Goal: Task Accomplishment & Management: Manage account settings

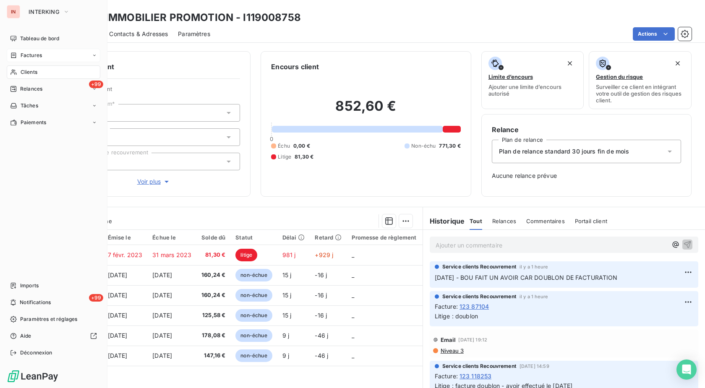
click at [15, 60] on div "Factures" at bounding box center [54, 55] width 94 height 13
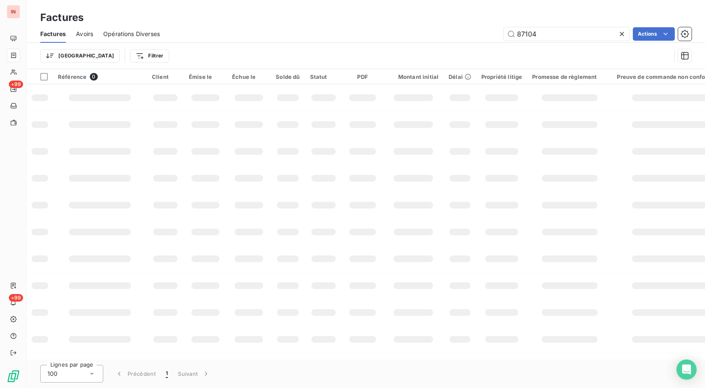
drag, startPoint x: 471, startPoint y: 33, endPoint x: 424, endPoint y: 35, distance: 47.0
click at [503, 35] on input "87104" at bounding box center [566, 33] width 126 height 13
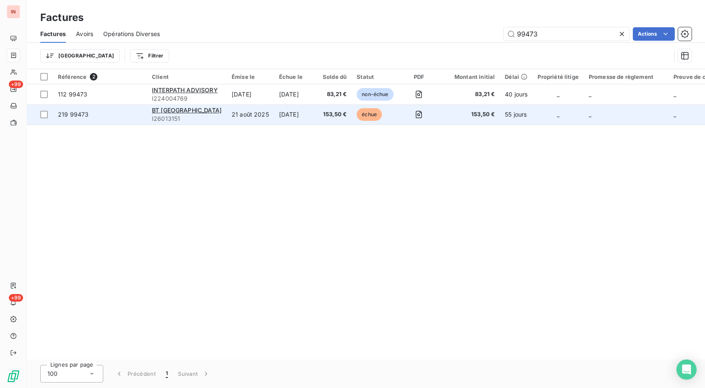
type input "99473"
click at [229, 114] on td "21 août 2025" at bounding box center [249, 114] width 47 height 20
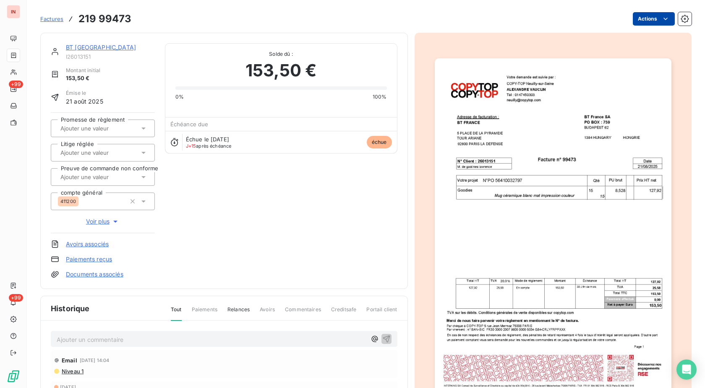
click at [644, 17] on html "IN +99 +99 Factures 219 99473 Actions BT [GEOGRAPHIC_DATA] I26013151 Montant in…" at bounding box center [352, 194] width 705 height 388
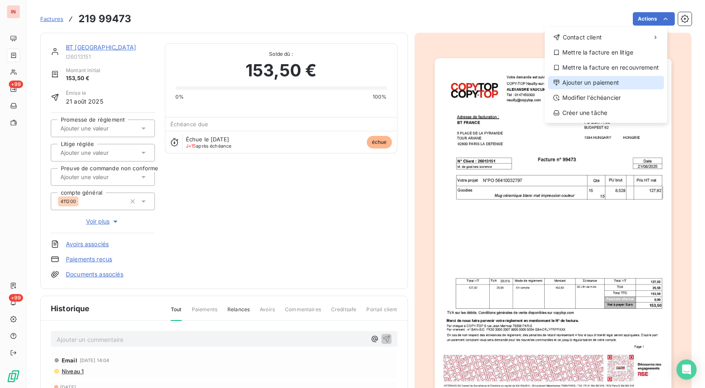
click at [587, 81] on div "Ajouter un paiement" at bounding box center [606, 82] width 116 height 13
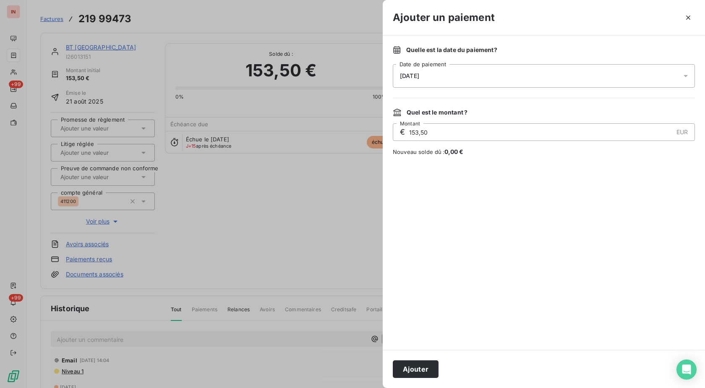
click at [521, 76] on div "[DATE]" at bounding box center [544, 75] width 302 height 23
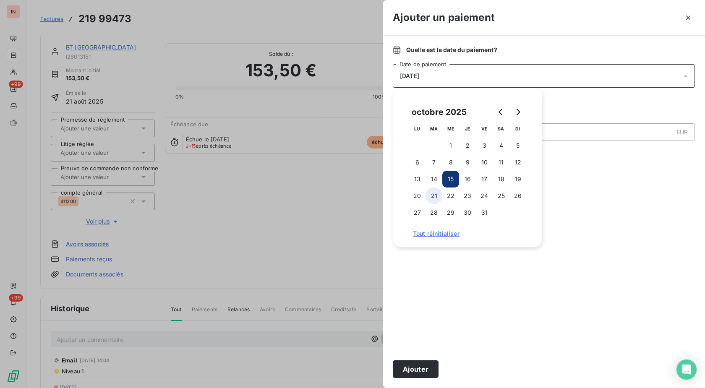
click at [434, 194] on button "21" at bounding box center [433, 195] width 17 height 17
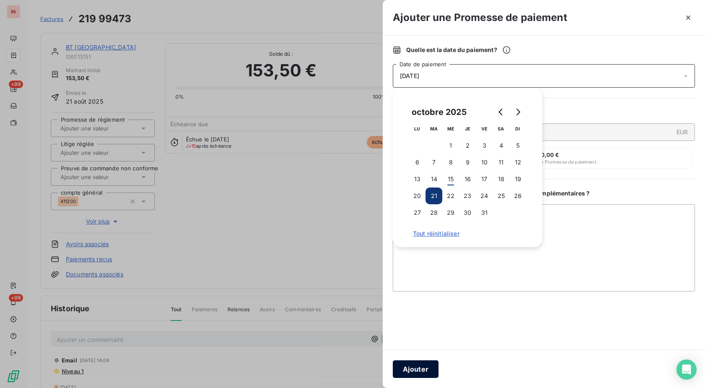
click at [406, 363] on button "Ajouter" at bounding box center [416, 369] width 46 height 18
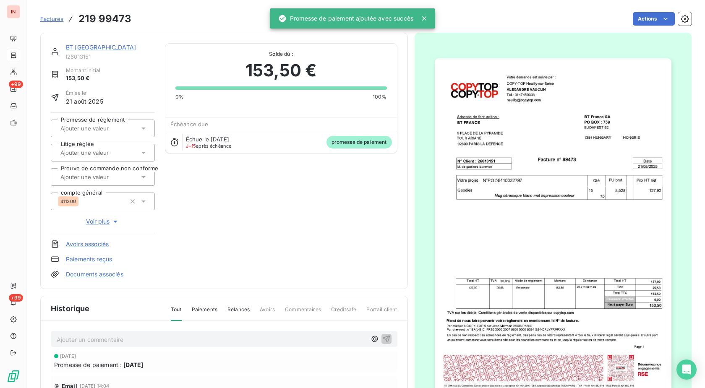
click at [116, 125] on input "text" at bounding box center [102, 129] width 84 height 8
click at [104, 147] on div "Oui" at bounding box center [108, 150] width 81 height 13
click at [85, 48] on link "BT [GEOGRAPHIC_DATA]" at bounding box center [101, 47] width 70 height 7
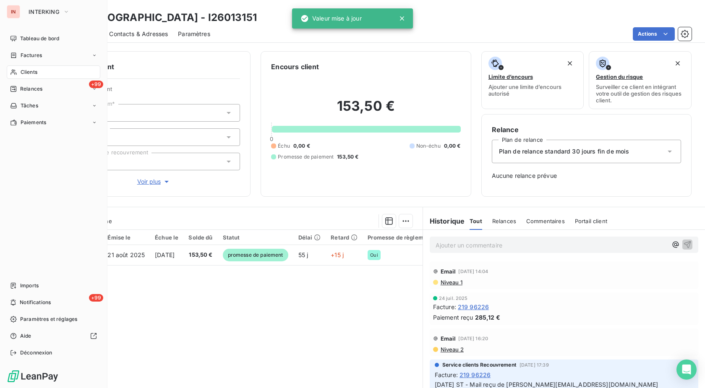
click at [17, 70] on div "Clients" at bounding box center [54, 71] width 94 height 13
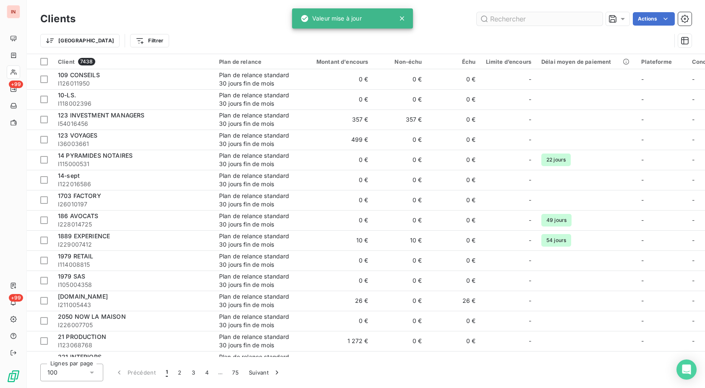
click at [504, 21] on input "text" at bounding box center [539, 18] width 126 height 13
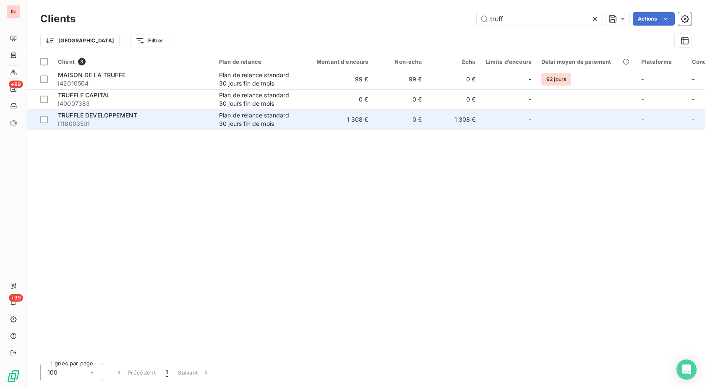
type input "truff"
click at [310, 122] on td "1 308 €" at bounding box center [337, 119] width 72 height 20
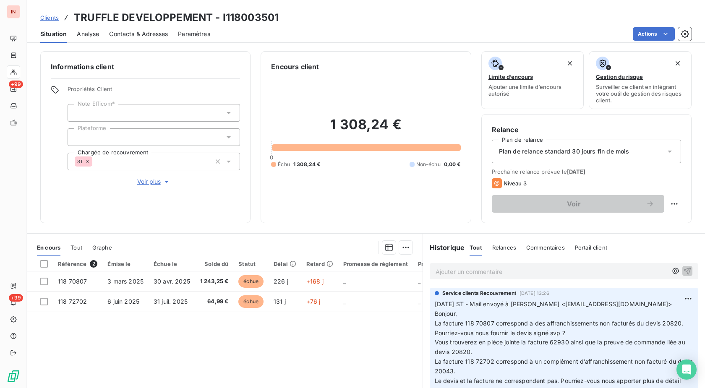
click at [228, 353] on div "Référence 2 Émise le Échue le Solde dû Statut Délai Retard Promesse de règlemen…" at bounding box center [224, 336] width 395 height 161
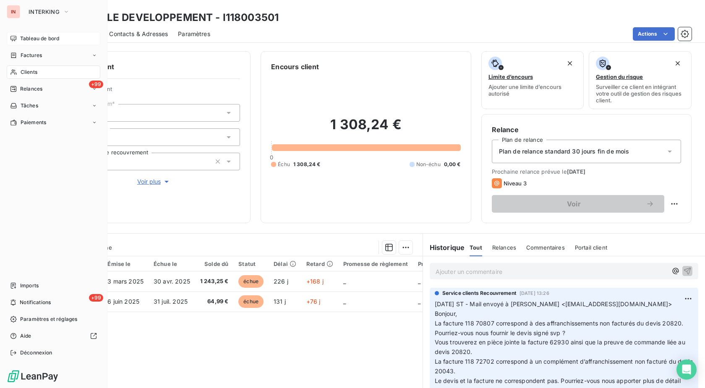
click at [18, 39] on div "Tableau de bord" at bounding box center [54, 38] width 94 height 13
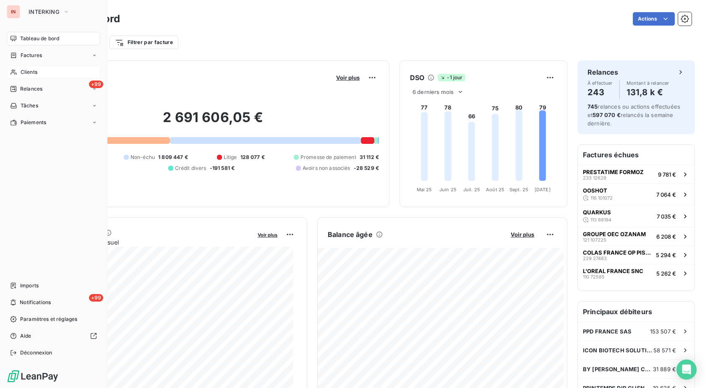
click at [23, 75] on span "Clients" at bounding box center [29, 72] width 17 height 8
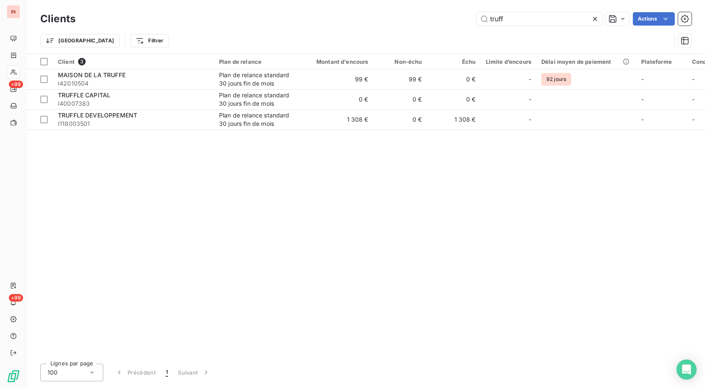
drag, startPoint x: 530, startPoint y: 18, endPoint x: 384, endPoint y: 14, distance: 146.0
click at [476, 14] on input "truff" at bounding box center [539, 18] width 126 height 13
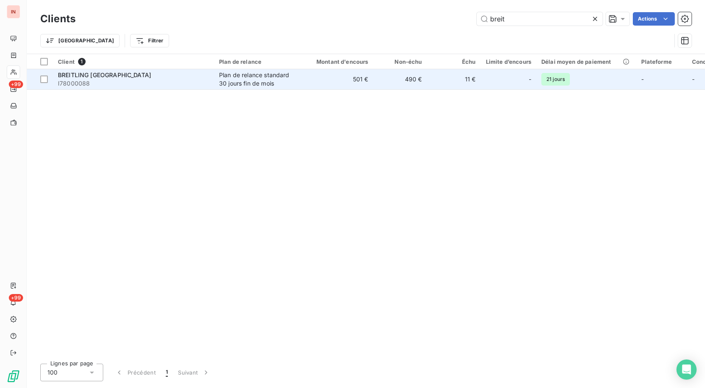
type input "breit"
click at [181, 74] on div "BREITLING [GEOGRAPHIC_DATA]" at bounding box center [133, 75] width 151 height 8
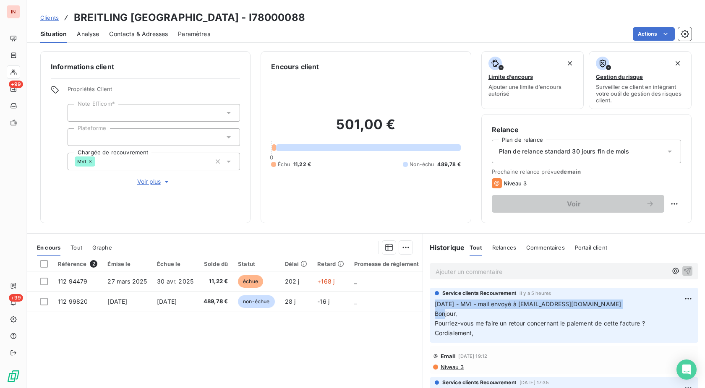
drag, startPoint x: 431, startPoint y: 303, endPoint x: 607, endPoint y: 304, distance: 176.5
click at [607, 304] on p "[DATE] - MVI - mail envoyé à [EMAIL_ADDRESS][DOMAIN_NAME] Bonjour, Pourriez-vou…" at bounding box center [563, 318] width 258 height 39
copy span "[DATE] - MVI - mail envoyé à [EMAIL_ADDRESS][DOMAIN_NAME]"
click at [555, 274] on p "Ajouter un commentaire ﻿" at bounding box center [550, 271] width 231 height 10
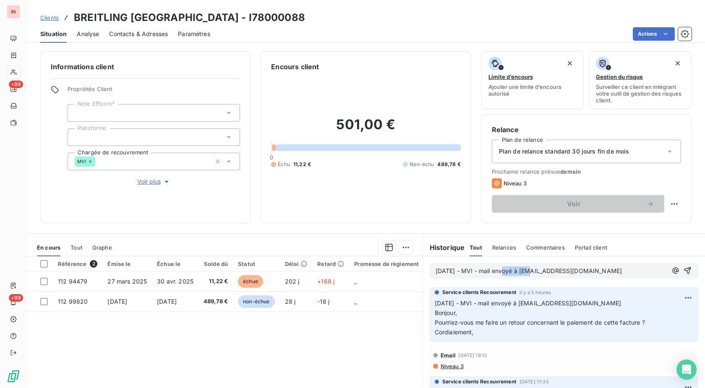
drag, startPoint x: 524, startPoint y: 270, endPoint x: 497, endPoint y: 270, distance: 26.4
click at [497, 270] on span "[DATE] - MVI - mail envoyé à [EMAIL_ADDRESS][DOMAIN_NAME]" at bounding box center [528, 270] width 187 height 7
click at [618, 271] on p "[DATE] - MVI - mail reçu de [EMAIL_ADDRESS][DOMAIN_NAME]" at bounding box center [550, 271] width 231 height 10
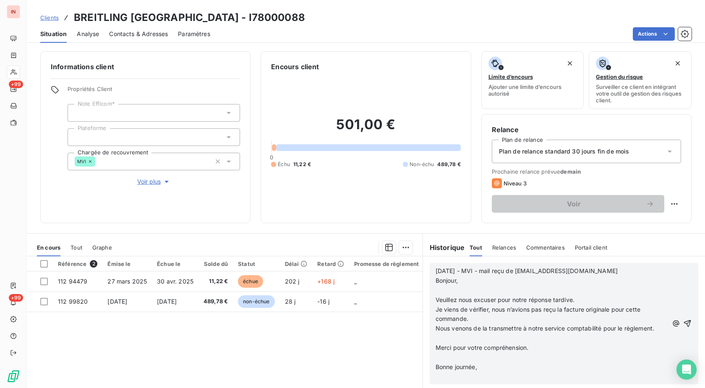
click at [518, 286] on p "﻿" at bounding box center [551, 291] width 232 height 10
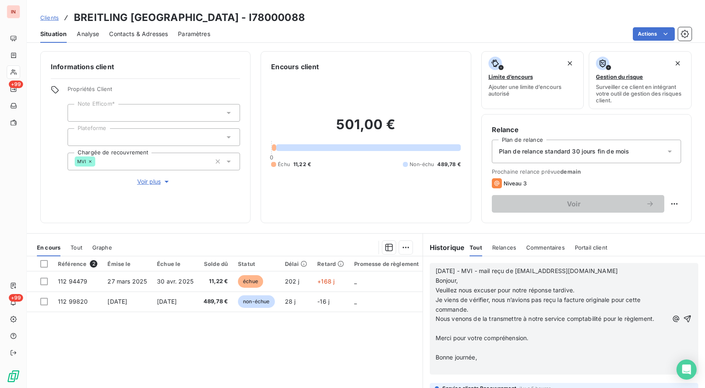
click at [463, 328] on p "﻿" at bounding box center [551, 329] width 232 height 10
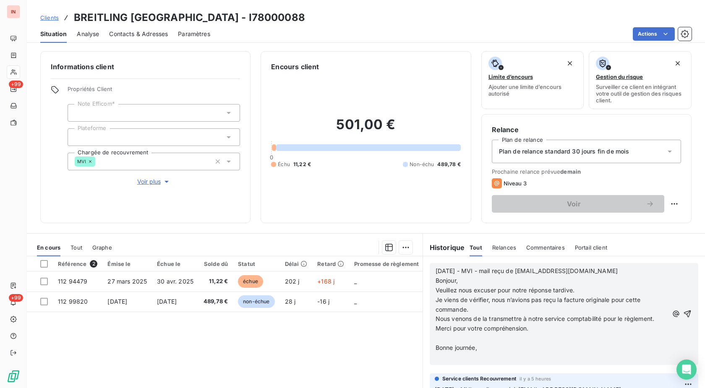
click at [455, 338] on p "﻿" at bounding box center [551, 338] width 232 height 10
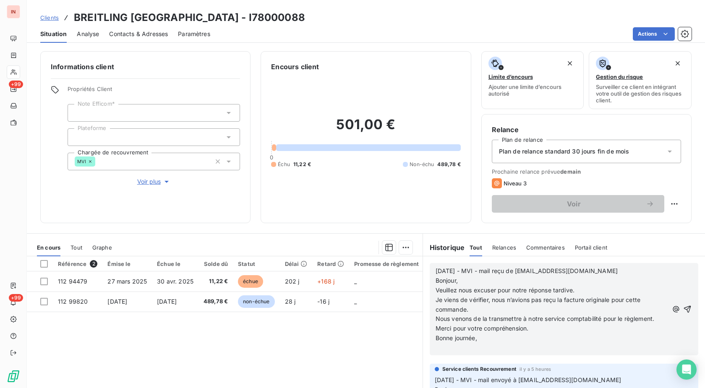
click at [452, 350] on p "﻿" at bounding box center [551, 348] width 232 height 10
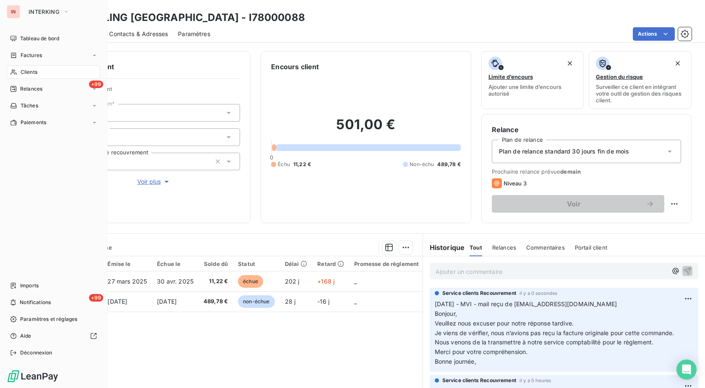
click at [16, 68] on div "Clients" at bounding box center [54, 71] width 94 height 13
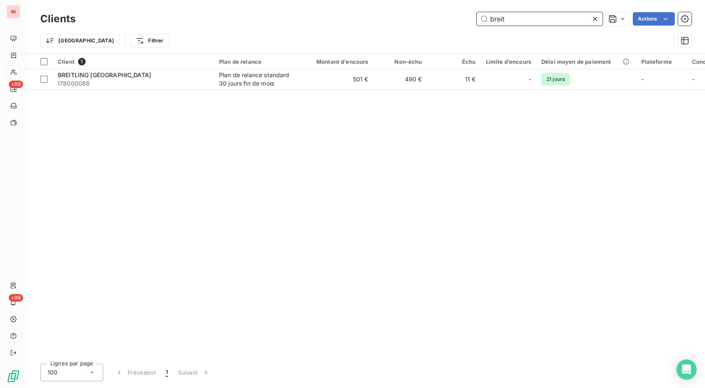
drag, startPoint x: 512, startPoint y: 20, endPoint x: 468, endPoint y: 19, distance: 44.5
click at [476, 19] on input "breit" at bounding box center [539, 18] width 126 height 13
click at [528, 18] on input "breit" at bounding box center [539, 18] width 126 height 13
drag, startPoint x: 538, startPoint y: 19, endPoint x: 433, endPoint y: 21, distance: 104.9
click at [476, 20] on input "breit" at bounding box center [539, 18] width 126 height 13
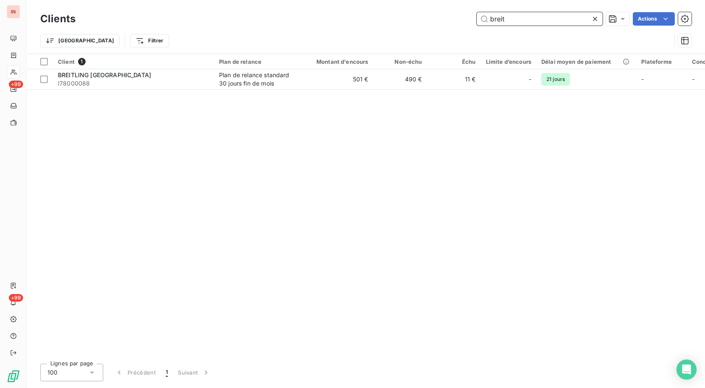
paste input "I110004570"
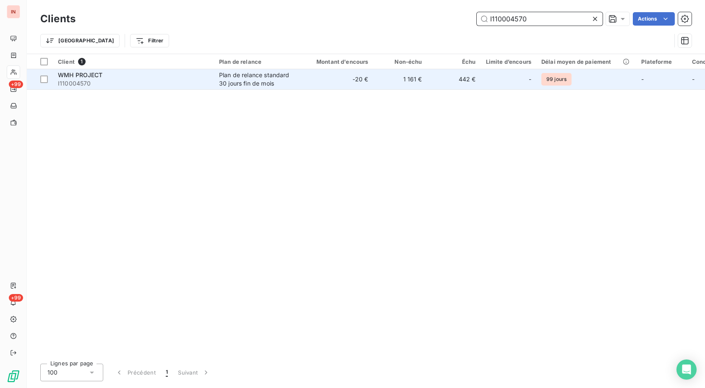
type input "I110004570"
click at [226, 77] on div "Plan de relance standard 30 jours fin de mois" at bounding box center [257, 79] width 77 height 17
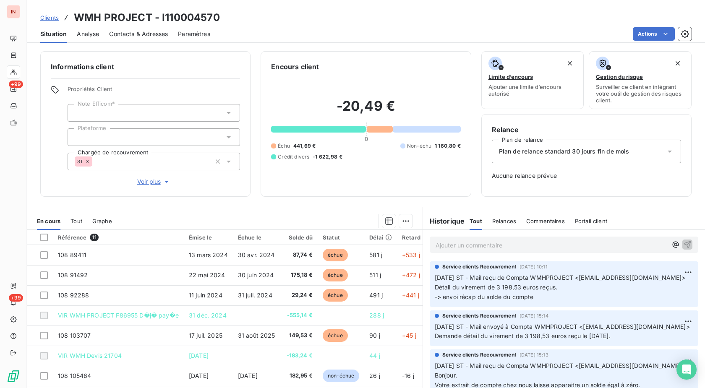
click at [201, 17] on h3 "WMH PROJECT - I110004570" at bounding box center [147, 17] width 146 height 15
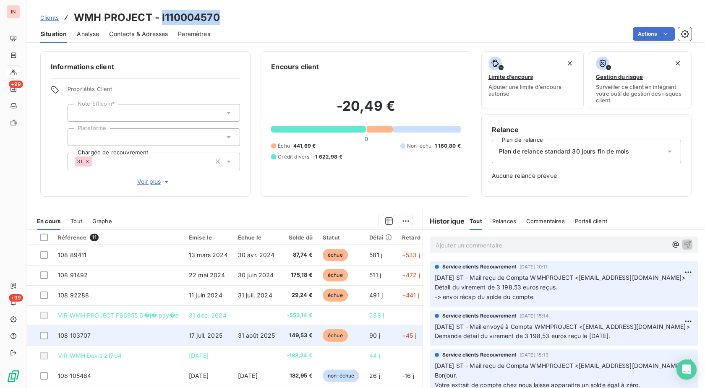
copy h3 "I110004570"
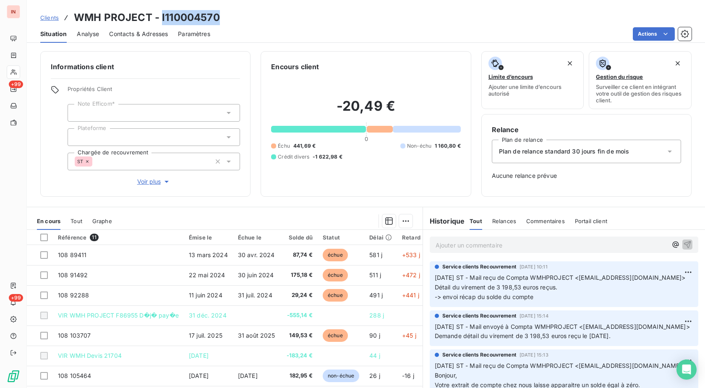
click at [196, 13] on h3 "WMH PROJECT - I110004570" at bounding box center [147, 17] width 146 height 15
copy h3 "I110004570"
click at [508, 246] on p "Ajouter un commentaire ﻿" at bounding box center [550, 245] width 231 height 10
click at [556, 244] on p "[DATE] - MVI - mail reçu de" at bounding box center [550, 245] width 231 height 10
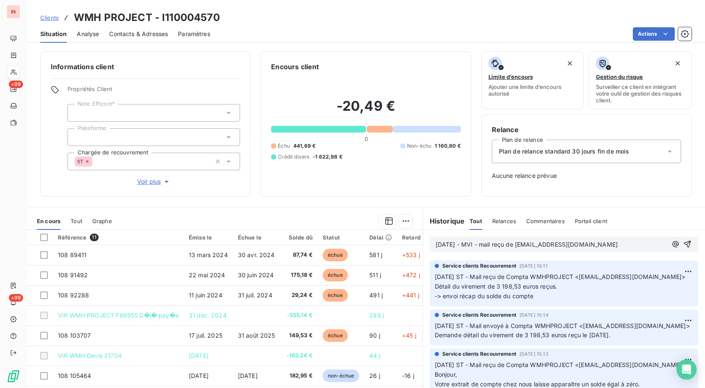
click at [455, 250] on p "[DATE] - MVI - mail reçu de [EMAIL_ADDRESS][DOMAIN_NAME]" at bounding box center [550, 245] width 231 height 10
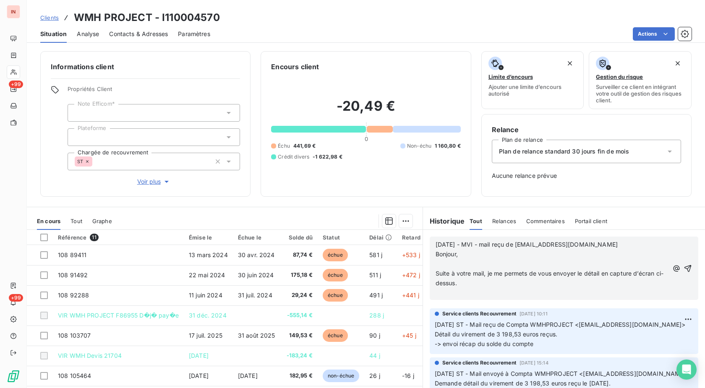
click at [458, 265] on p "﻿" at bounding box center [551, 264] width 233 height 10
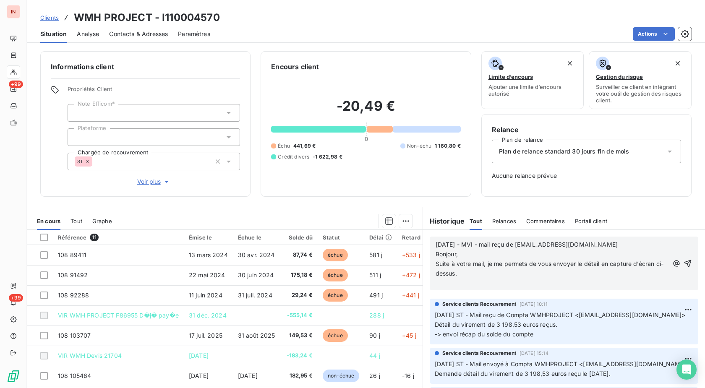
click at [448, 282] on p "﻿" at bounding box center [551, 283] width 233 height 10
click at [443, 283] on p "﻿" at bounding box center [551, 283] width 233 height 10
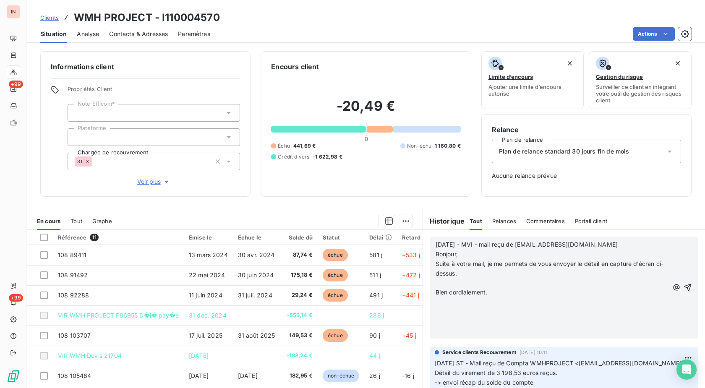
click at [451, 283] on p "﻿" at bounding box center [551, 283] width 233 height 10
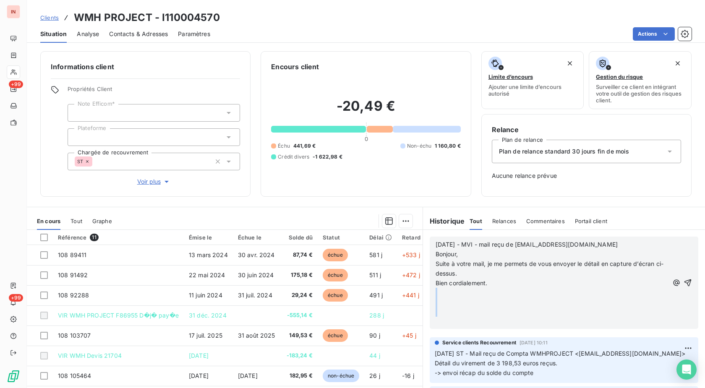
drag, startPoint x: 437, startPoint y: 292, endPoint x: 447, endPoint y: 320, distance: 29.2
click at [447, 320] on div "[DATE] - MVI - mail reçu de [EMAIL_ADDRESS][DOMAIN_NAME] Bonjour, Suite à votre…" at bounding box center [551, 283] width 233 height 86
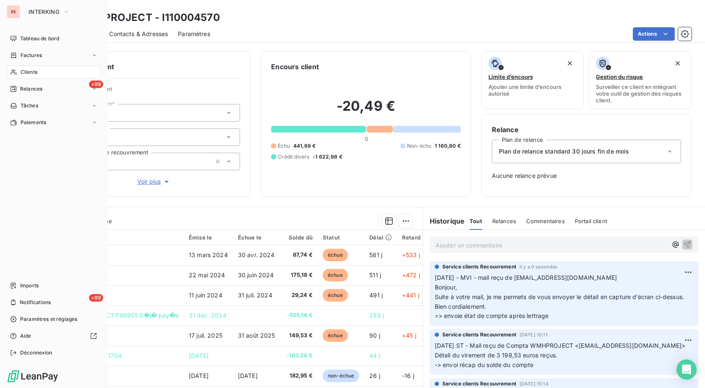
click at [21, 73] on span "Clients" at bounding box center [29, 72] width 17 height 8
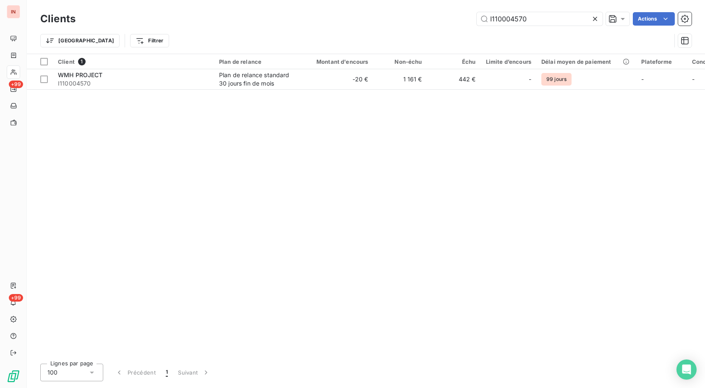
drag, startPoint x: 540, startPoint y: 20, endPoint x: 435, endPoint y: 27, distance: 105.5
click at [476, 26] on input "I110004570" at bounding box center [539, 18] width 126 height 13
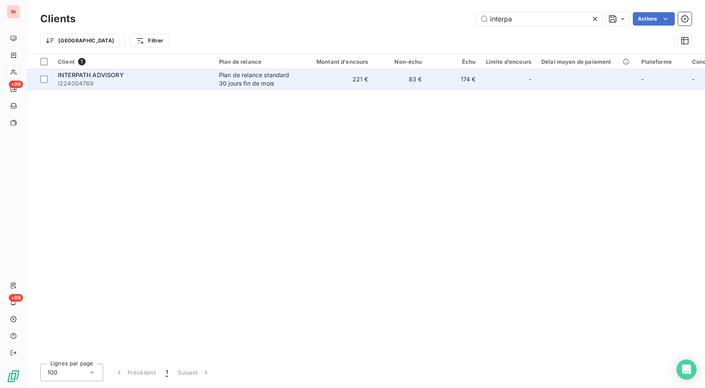
type input "interpa"
click at [318, 79] on td "221 €" at bounding box center [337, 79] width 72 height 20
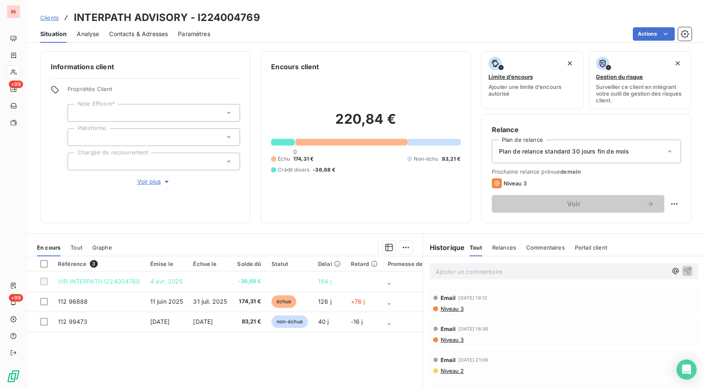
click at [221, 20] on h3 "INTERPATH ADVISORY - I224004769" at bounding box center [167, 17] width 186 height 15
copy h3 "I224004769"
click at [461, 268] on p "Ajouter un commentaire ﻿" at bounding box center [550, 271] width 231 height 10
click at [469, 274] on p "Ajouter un commentaire ﻿" at bounding box center [550, 271] width 231 height 10
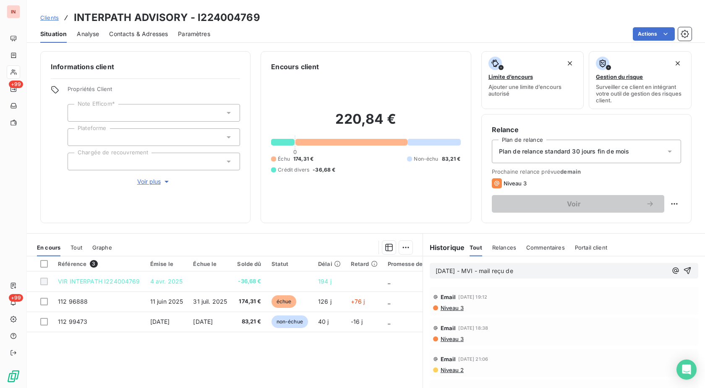
click at [542, 269] on p "[DATE] - MVI - mail reçu de" at bounding box center [550, 271] width 231 height 10
click at [526, 276] on p "[DATE] - MVI - mail reçu de [EMAIL_ADDRESS][DOMAIN_NAME]" at bounding box center [550, 271] width 231 height 10
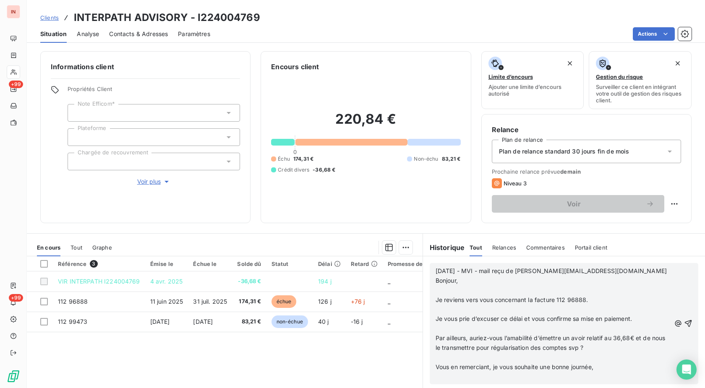
click at [466, 288] on p "﻿" at bounding box center [552, 291] width 235 height 10
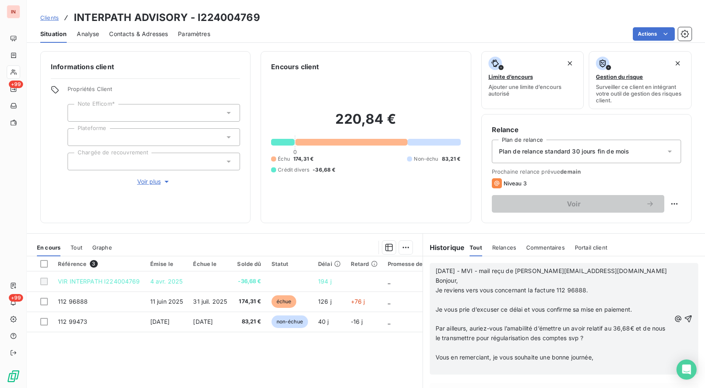
click at [463, 299] on p "﻿" at bounding box center [552, 300] width 235 height 10
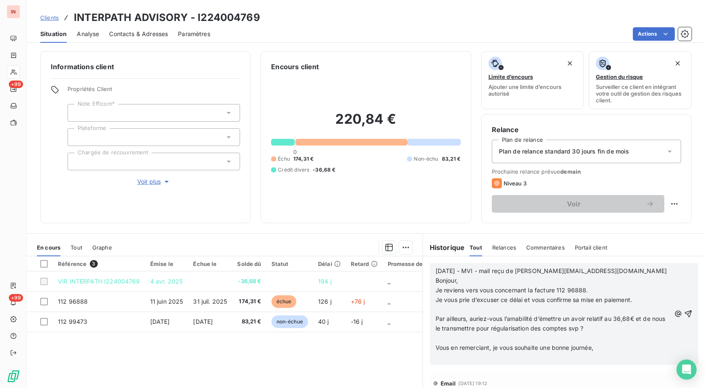
click at [459, 308] on p "﻿" at bounding box center [552, 310] width 235 height 10
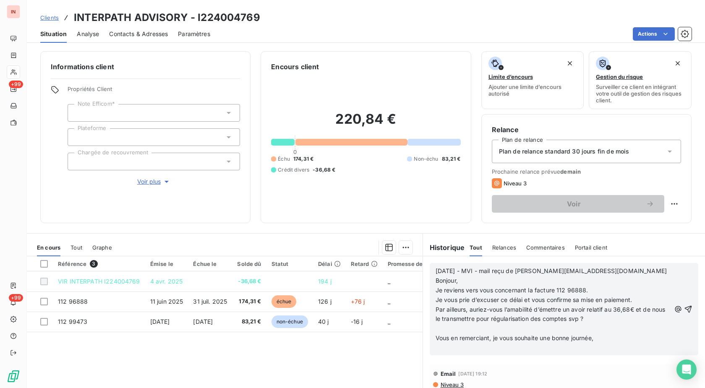
click at [453, 328] on p "﻿" at bounding box center [552, 329] width 235 height 10
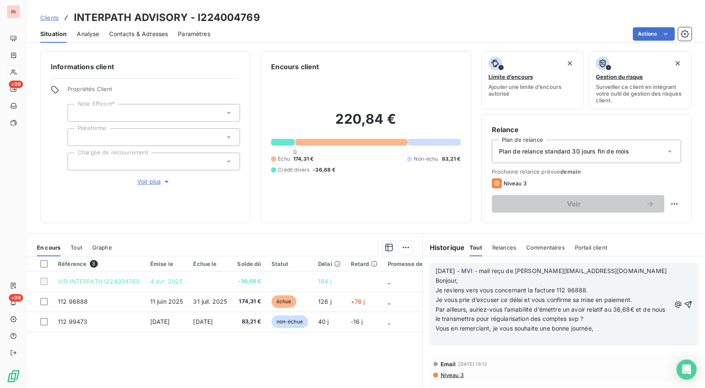
click at [452, 338] on p "﻿" at bounding box center [552, 338] width 235 height 10
click at [457, 337] on p "=>" at bounding box center [552, 338] width 235 height 10
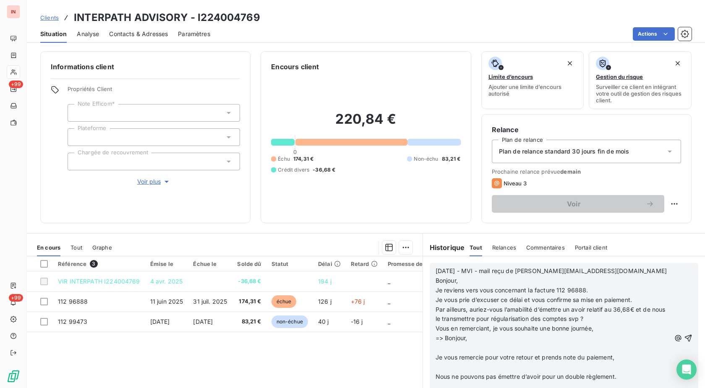
click at [452, 345] on p "﻿" at bounding box center [552, 348] width 235 height 10
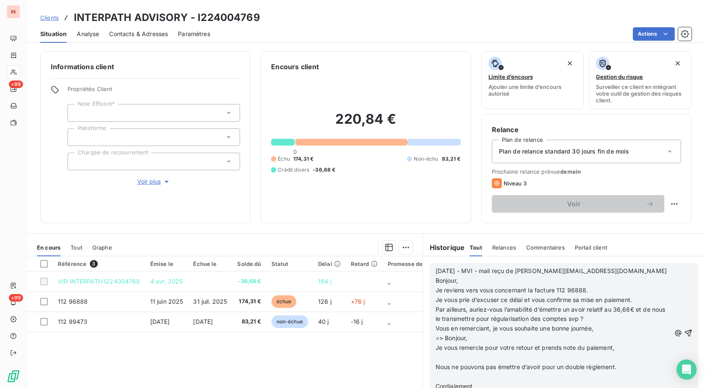
click at [451, 359] on p "﻿" at bounding box center [552, 358] width 235 height 10
click at [446, 365] on p "﻿" at bounding box center [552, 367] width 235 height 10
click at [445, 377] on p "﻿" at bounding box center [552, 377] width 235 height 10
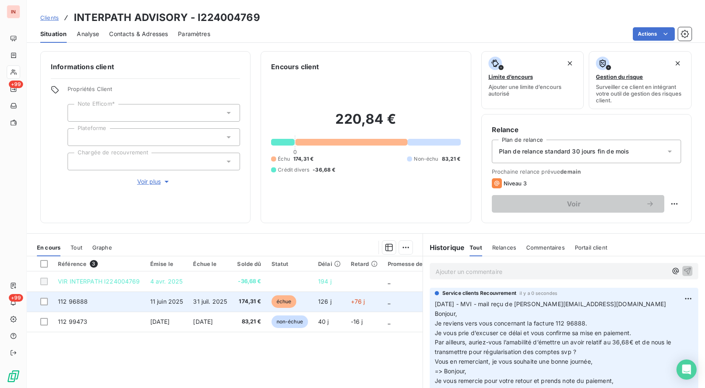
click at [256, 299] on span "174,31 €" at bounding box center [249, 301] width 24 height 8
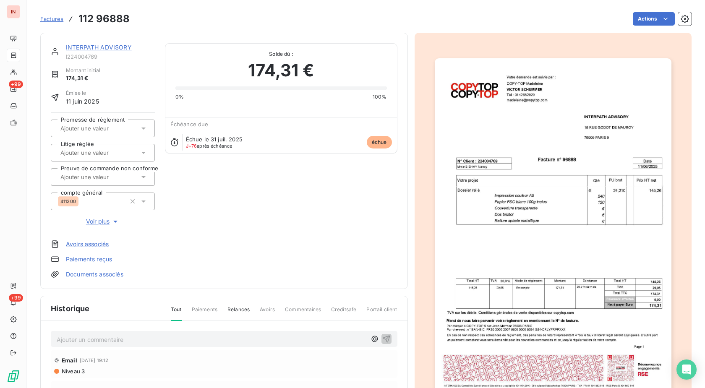
click at [110, 128] on input "text" at bounding box center [102, 129] width 84 height 8
click at [108, 147] on div "Oui" at bounding box center [108, 150] width 81 height 13
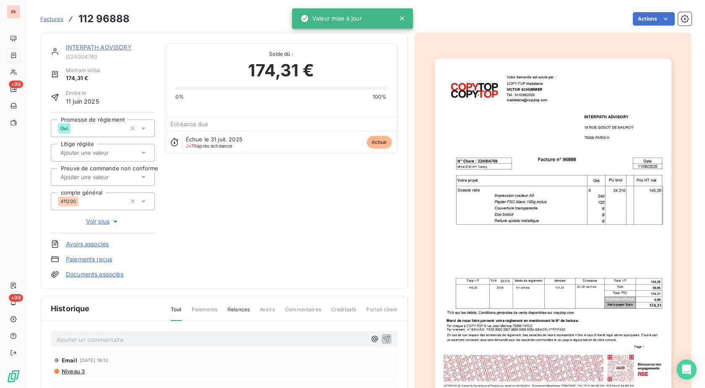
click at [98, 49] on link "INTERPATH ADVISORY" at bounding box center [99, 47] width 66 height 7
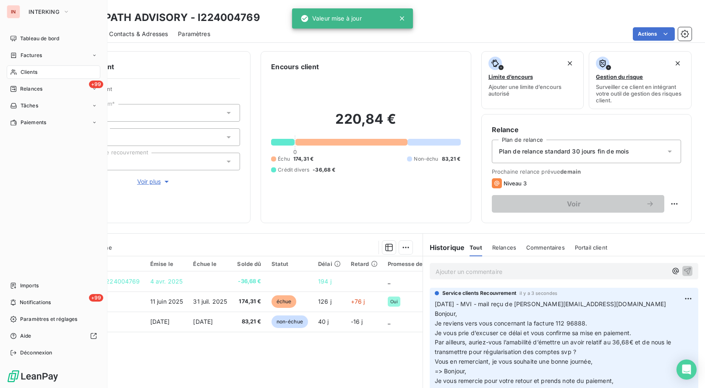
click at [55, 74] on div "Clients" at bounding box center [54, 71] width 94 height 13
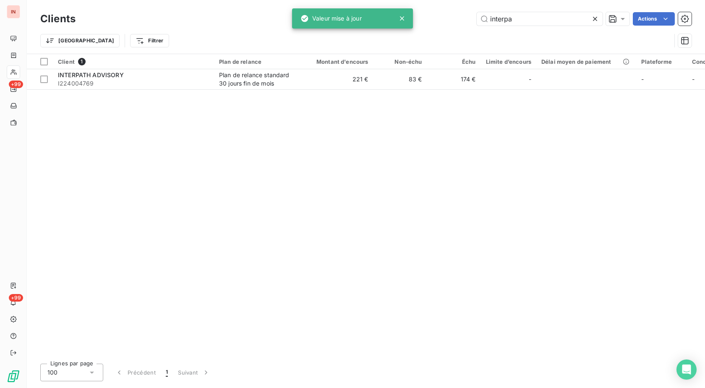
drag, startPoint x: 514, startPoint y: 23, endPoint x: 403, endPoint y: 23, distance: 111.5
click at [476, 23] on input "interpa" at bounding box center [539, 18] width 126 height 13
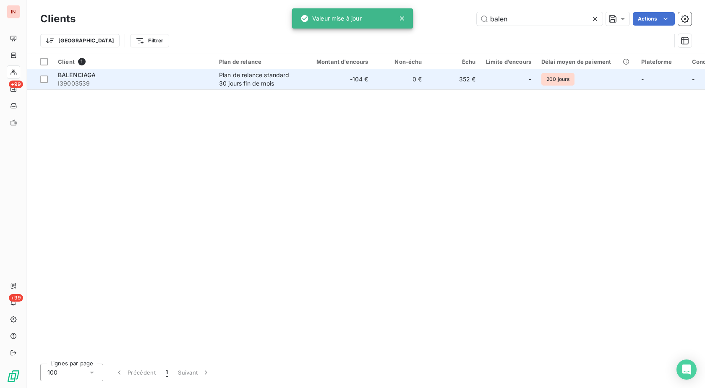
type input "balen"
click at [294, 78] on div "Plan de relance standard 30 jours fin de mois" at bounding box center [257, 79] width 77 height 17
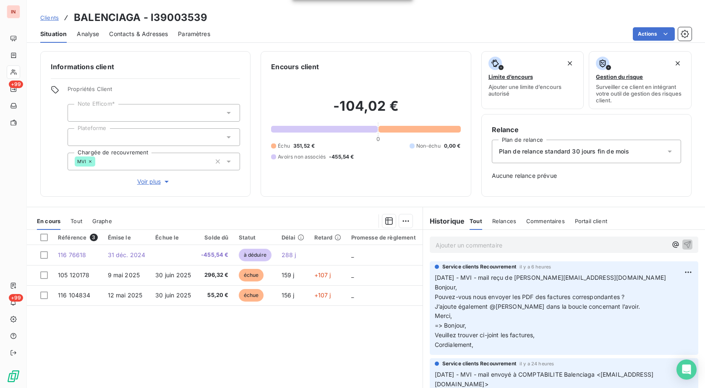
click at [489, 244] on p "Ajouter un commentaire ﻿" at bounding box center [550, 245] width 231 height 10
click at [556, 242] on p "[DATE] - MVI - mail reçu de" at bounding box center [550, 245] width 231 height 10
click at [455, 250] on p "[DATE] - MVI - mail reçu de [EMAIL_ADDRESS][DOMAIN_NAME]" at bounding box center [550, 245] width 231 height 10
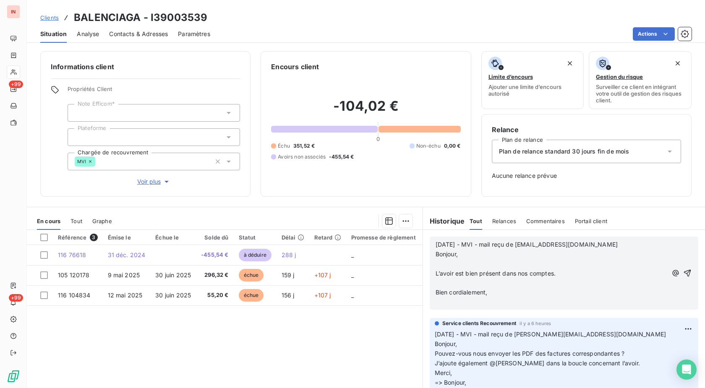
click at [452, 266] on p "﻿" at bounding box center [550, 264] width 231 height 10
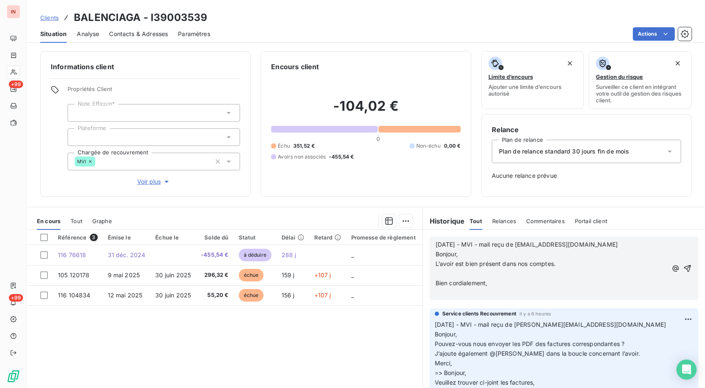
click at [451, 272] on p "﻿" at bounding box center [550, 274] width 231 height 10
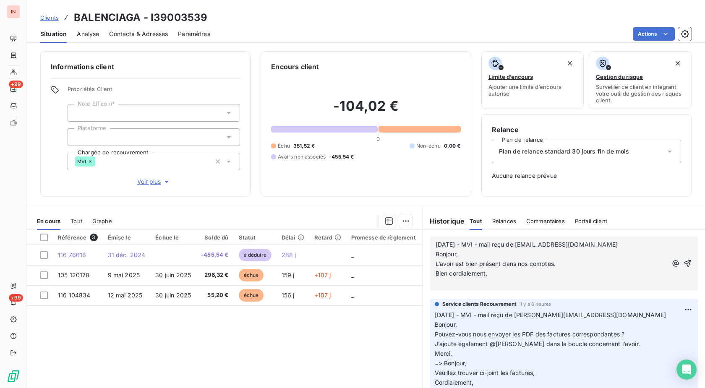
click at [447, 281] on p "﻿" at bounding box center [550, 283] width 231 height 10
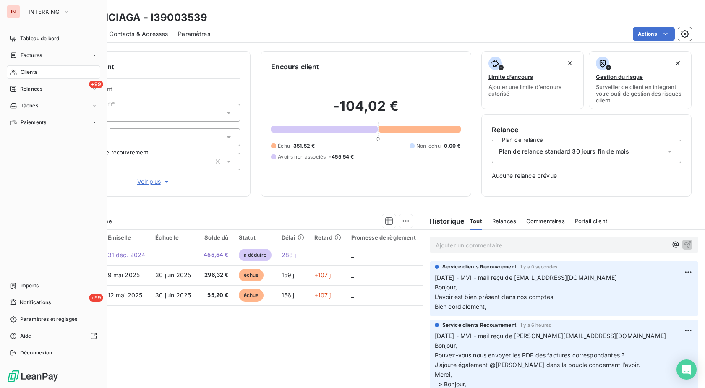
click at [22, 70] on span "Clients" at bounding box center [29, 72] width 17 height 8
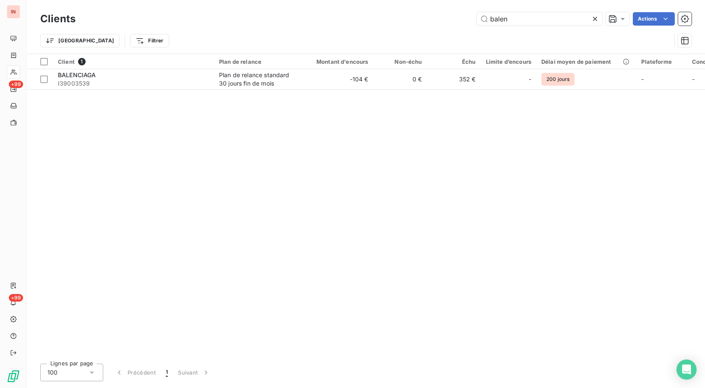
drag, startPoint x: 552, startPoint y: 24, endPoint x: 450, endPoint y: 22, distance: 102.3
click at [476, 21] on input "balen" at bounding box center [539, 18] width 126 height 13
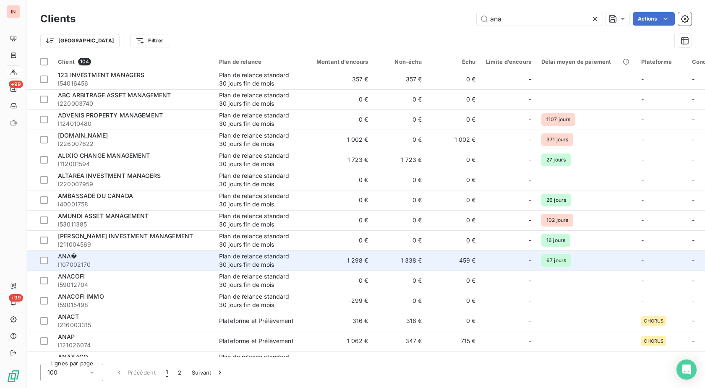
type input "ana"
click at [184, 261] on span "I107002170" at bounding box center [133, 264] width 151 height 8
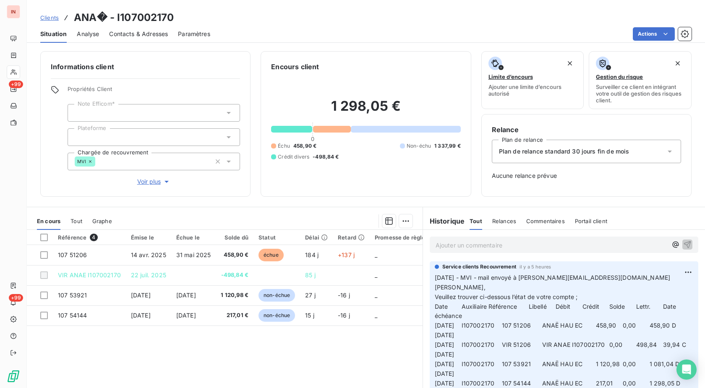
click at [520, 245] on p "Ajouter un commentaire ﻿" at bounding box center [550, 245] width 231 height 10
drag, startPoint x: 619, startPoint y: 276, endPoint x: 525, endPoint y: 278, distance: 94.4
click at [525, 278] on p "[DATE] - MVI - mail envoyé à [PERSON_NAME][EMAIL_ADDRESS][DOMAIN_NAME] [PERSON_…" at bounding box center [563, 358] width 258 height 173
copy span "[EMAIL_ADDRESS][DOMAIN_NAME]"
click at [541, 243] on p "[DATE] - MVI - mail reçu de" at bounding box center [550, 245] width 231 height 10
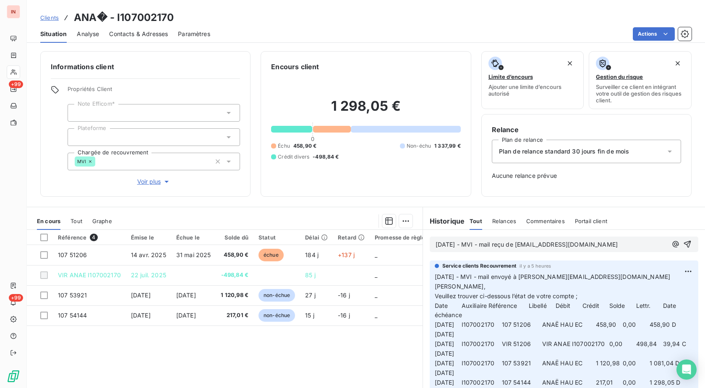
click at [505, 250] on p "[DATE] - MVI - mail reçu de [EMAIL_ADDRESS][DOMAIN_NAME]" at bounding box center [550, 245] width 231 height 10
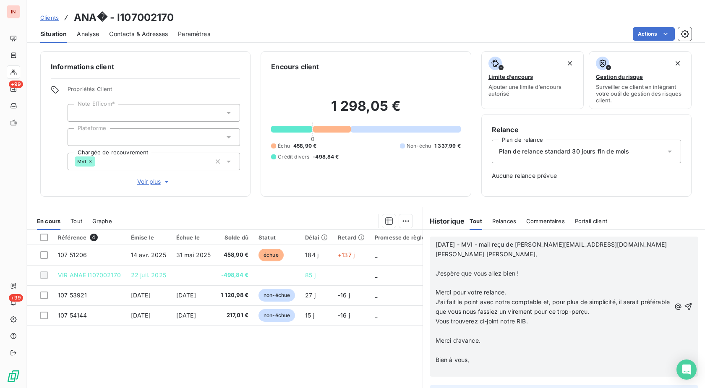
click at [461, 264] on p "﻿" at bounding box center [552, 264] width 235 height 10
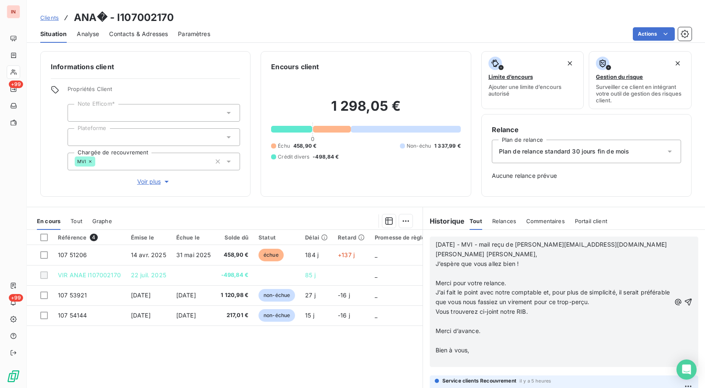
click at [455, 271] on p "﻿" at bounding box center [552, 274] width 235 height 10
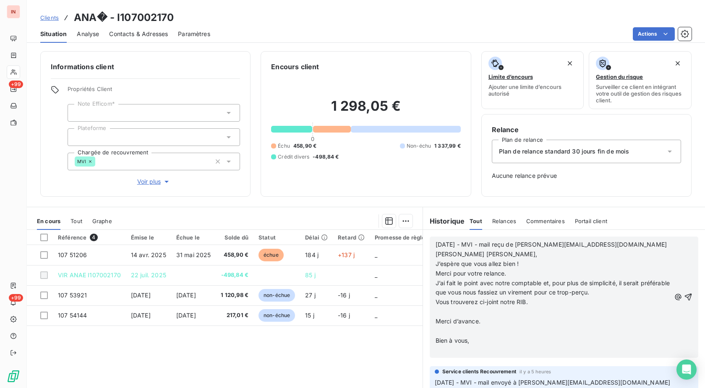
click at [455, 311] on p "﻿" at bounding box center [552, 312] width 235 height 10
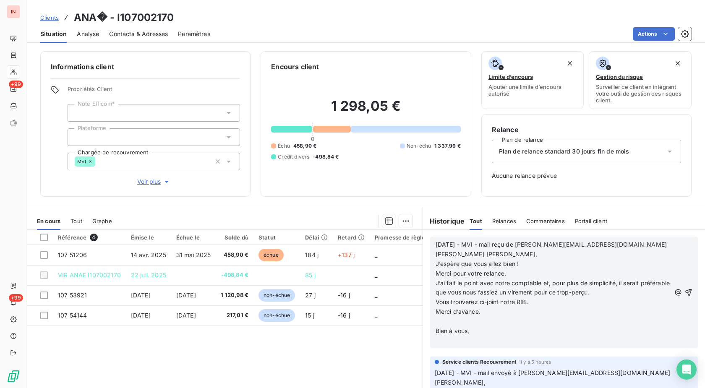
click at [455, 323] on p "﻿" at bounding box center [552, 322] width 235 height 10
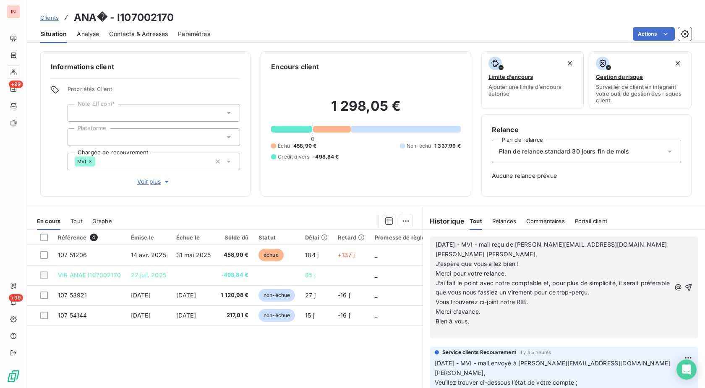
click at [455, 332] on p "﻿" at bounding box center [552, 331] width 235 height 10
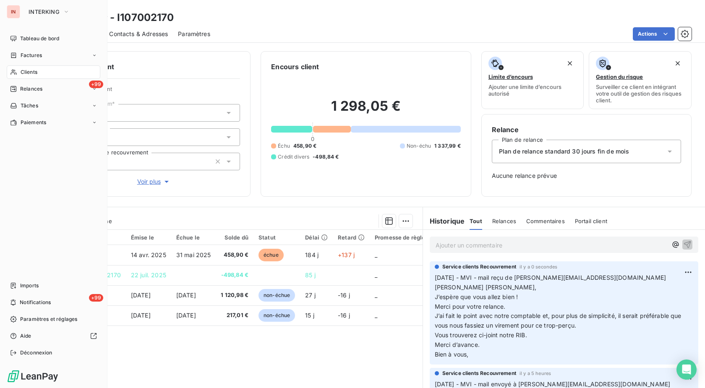
click at [49, 68] on div "Clients" at bounding box center [54, 71] width 94 height 13
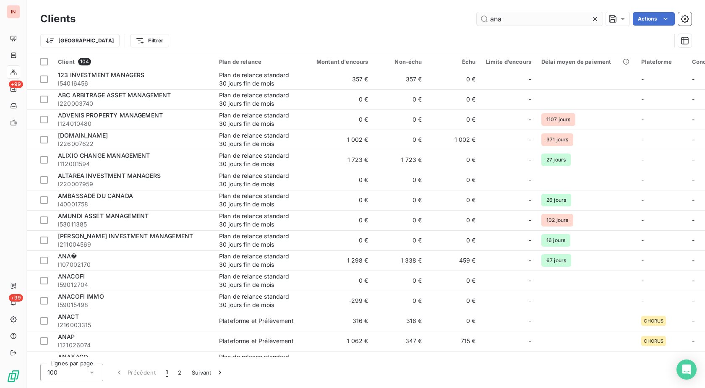
click at [476, 21] on input "ana" at bounding box center [539, 18] width 126 height 13
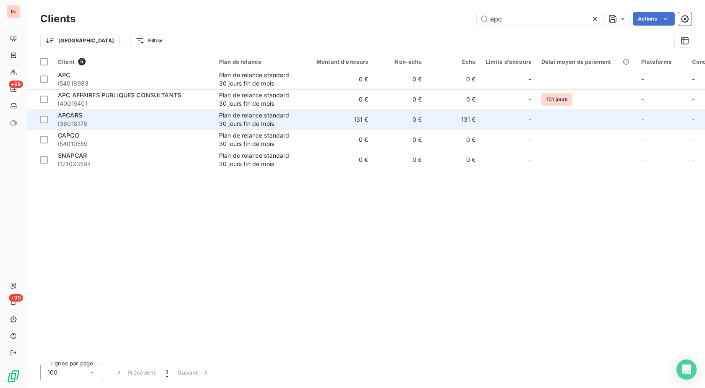
type input "apc"
click at [331, 117] on td "131 €" at bounding box center [337, 119] width 72 height 20
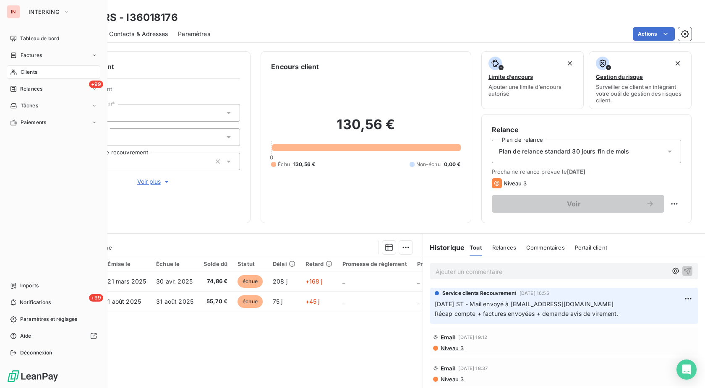
click at [11, 72] on icon at bounding box center [13, 72] width 7 height 7
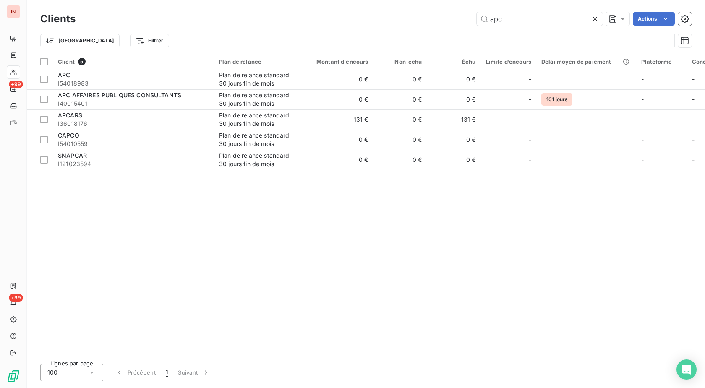
drag, startPoint x: 521, startPoint y: 21, endPoint x: 429, endPoint y: 25, distance: 91.5
click at [476, 24] on input "apc" at bounding box center [539, 18] width 126 height 13
type input "m"
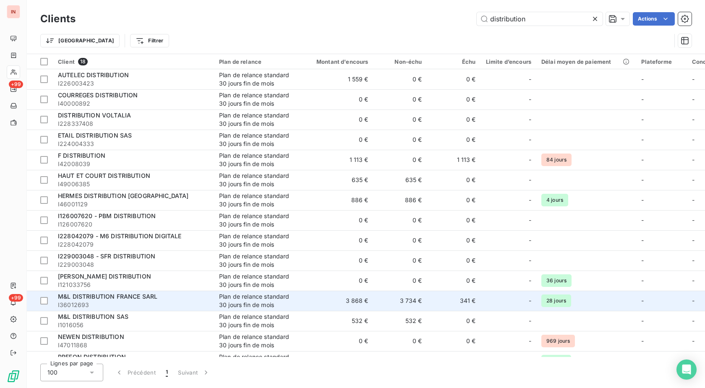
type input "distribution"
click at [215, 299] on td "Plan de relance standard 30 jours fin de mois" at bounding box center [257, 301] width 87 height 20
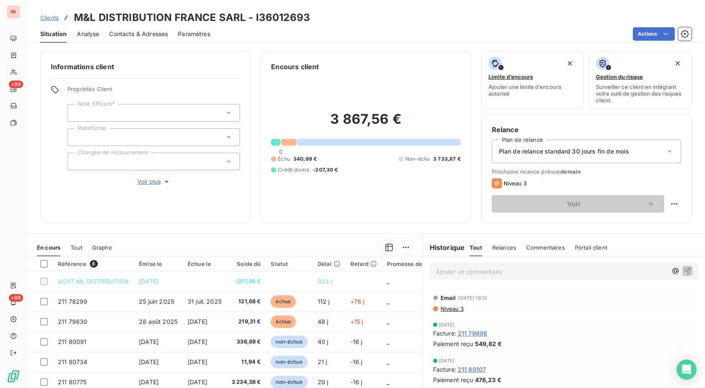
click at [453, 270] on p "Ajouter un commentaire ﻿" at bounding box center [550, 271] width 231 height 10
click at [540, 271] on p "[DATE] - MVI - mail reçu de" at bounding box center [550, 271] width 231 height 10
click at [435, 276] on p "[DATE] - MVI - mail reçu de [EMAIL_ADDRESS][DOMAIN_NAME]" at bounding box center [550, 271] width 231 height 10
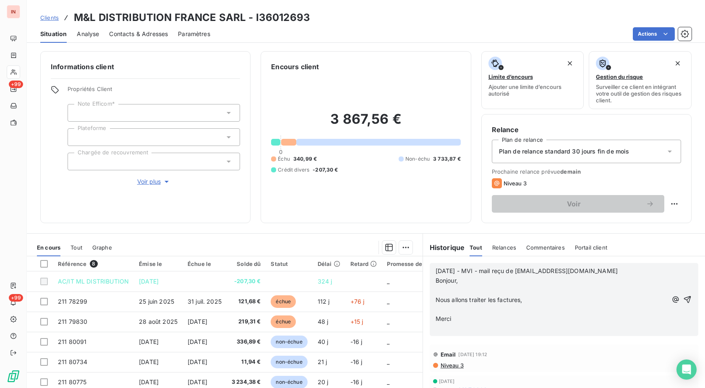
click at [439, 288] on p "﻿" at bounding box center [550, 291] width 231 height 10
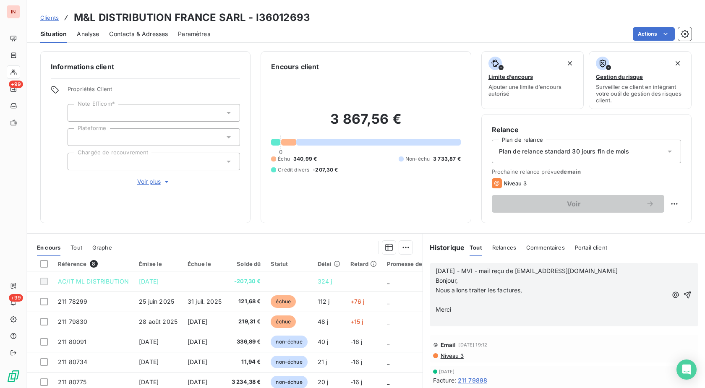
click at [438, 299] on p "﻿" at bounding box center [550, 300] width 231 height 10
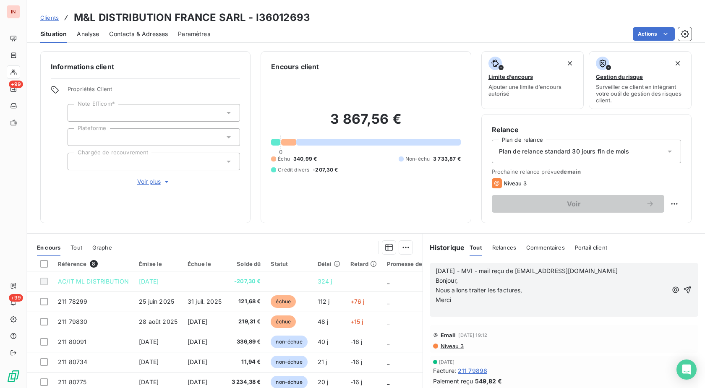
click at [438, 311] on p "﻿" at bounding box center [550, 310] width 231 height 10
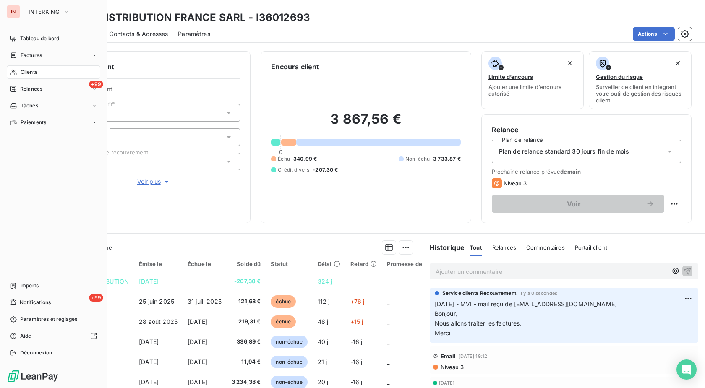
click at [20, 72] on div "Clients" at bounding box center [54, 71] width 94 height 13
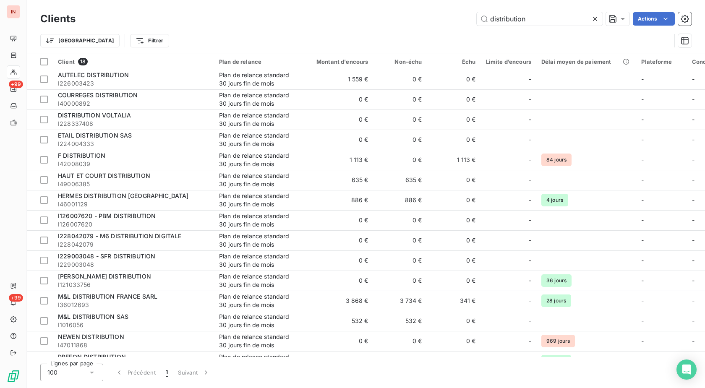
drag, startPoint x: 532, startPoint y: 21, endPoint x: 359, endPoint y: 15, distance: 173.7
click at [476, 15] on input "distribution" at bounding box center [539, 18] width 126 height 13
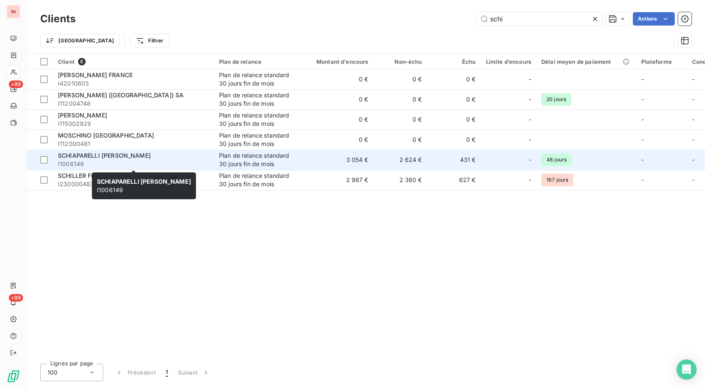
type input "schi"
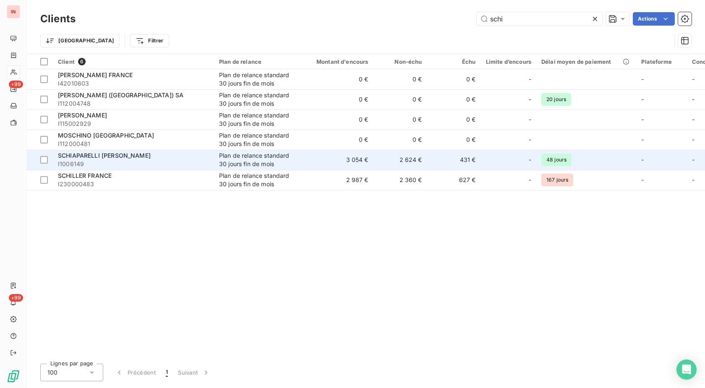
click at [97, 159] on span "SCHIAPARELLI [PERSON_NAME]" at bounding box center [104, 155] width 93 height 7
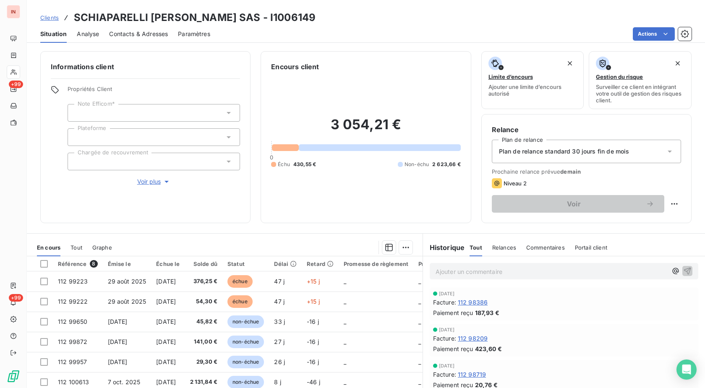
click at [462, 270] on p "Ajouter un commentaire ﻿" at bounding box center [550, 271] width 231 height 10
click at [519, 271] on p "[DATE] - MVI -" at bounding box center [550, 271] width 231 height 10
click at [448, 276] on p "[DATE] - MVI - mail reçu de [EMAIL_ADDRESS][DOMAIN_NAME]" at bounding box center [550, 271] width 231 height 10
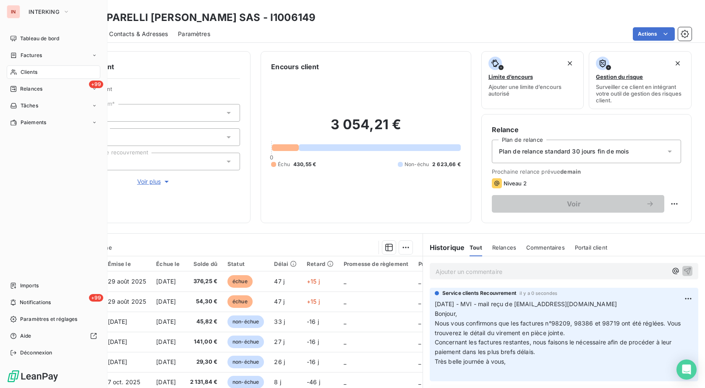
click at [12, 73] on icon at bounding box center [13, 72] width 7 height 7
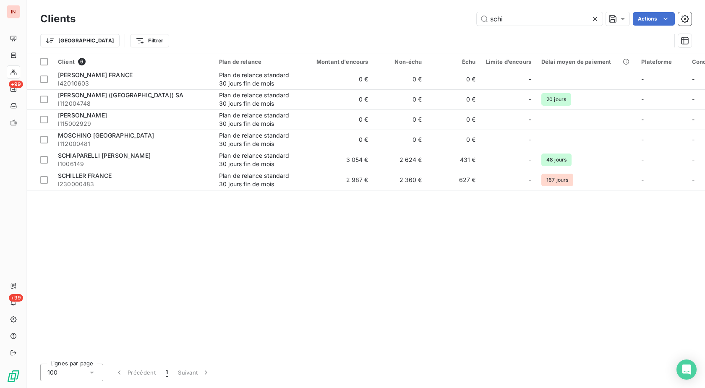
drag, startPoint x: 532, startPoint y: 21, endPoint x: 433, endPoint y: 23, distance: 99.4
click at [476, 21] on input "schi" at bounding box center [539, 18] width 126 height 13
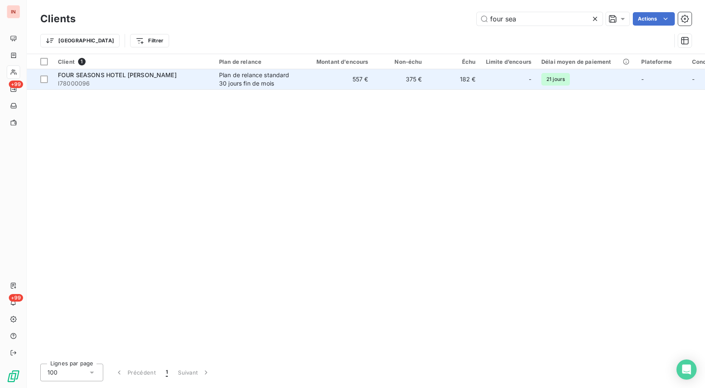
type input "four sea"
click at [190, 77] on div "FOUR SEASONS HOTEL [PERSON_NAME]" at bounding box center [133, 75] width 151 height 8
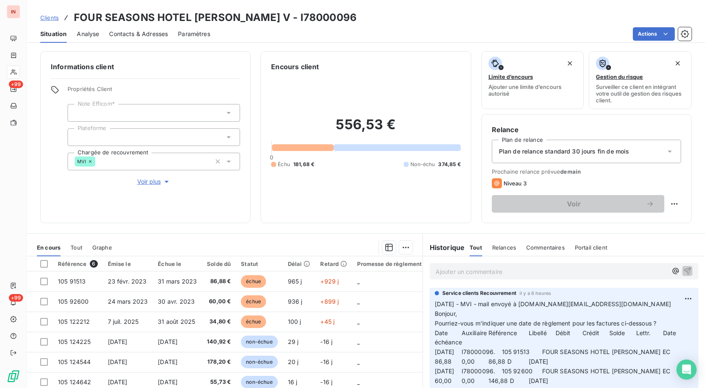
click at [486, 273] on p "Ajouter un commentaire ﻿" at bounding box center [550, 271] width 231 height 10
click at [570, 270] on p "[DATE] - MVI - mail reçu de" at bounding box center [550, 271] width 231 height 10
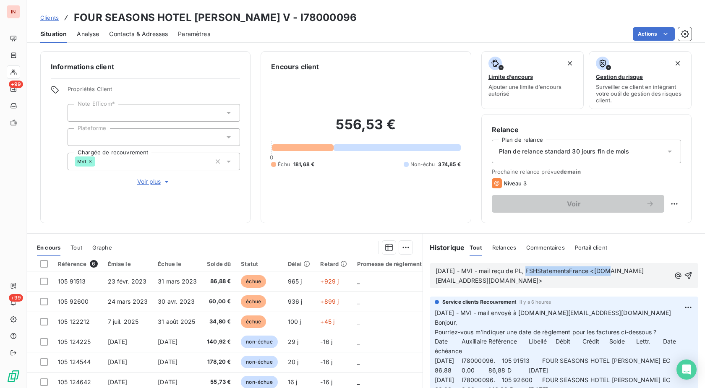
drag, startPoint x: 434, startPoint y: 283, endPoint x: 523, endPoint y: 267, distance: 89.9
click at [523, 267] on p "[DATE] - MVI - mail reçu de PL, FSHStatementsFrance <[DOMAIN_NAME][EMAIL_ADDRES…" at bounding box center [552, 275] width 235 height 19
click at [642, 272] on p "[DATE] - MVI - mail reçu de [DOMAIN_NAME][EMAIL_ADDRESS][DOMAIN_NAME]>" at bounding box center [551, 275] width 232 height 19
click at [465, 283] on p "[DATE] - MVI - mail reçu de [DOMAIN_NAME][EMAIL_ADDRESS][DOMAIN_NAME]" at bounding box center [550, 275] width 231 height 19
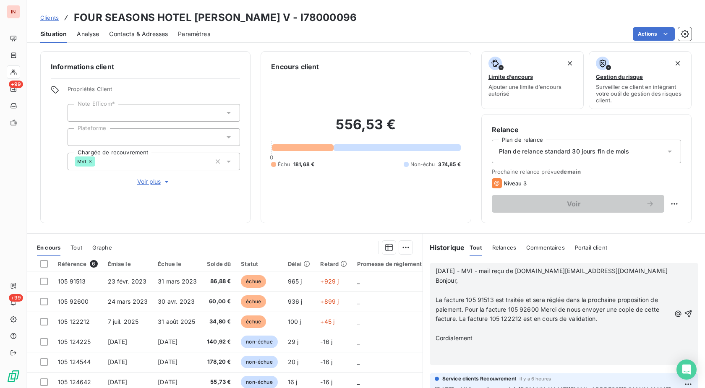
click at [458, 289] on p "﻿" at bounding box center [552, 291] width 235 height 10
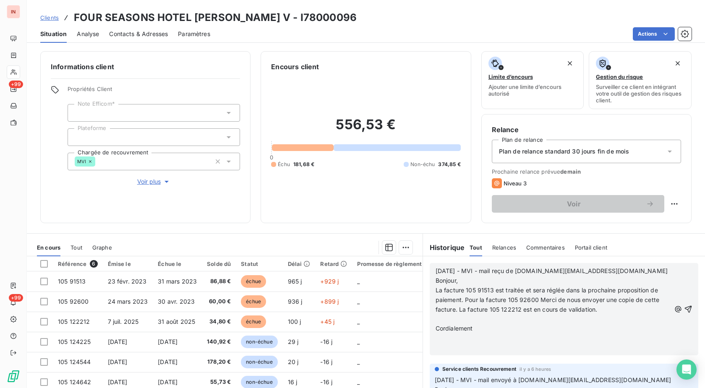
click at [449, 319] on p "﻿" at bounding box center [552, 319] width 235 height 10
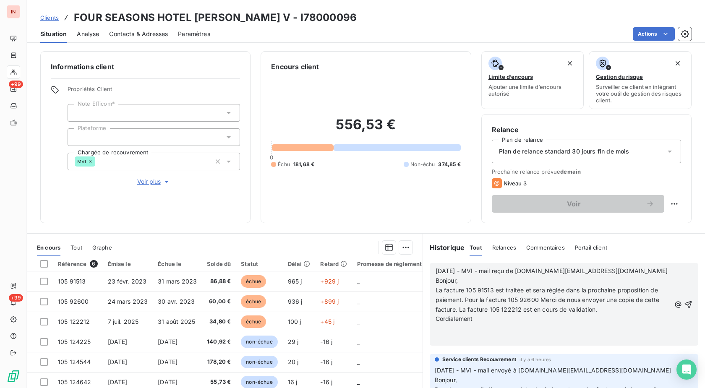
click at [450, 330] on p "﻿" at bounding box center [552, 329] width 235 height 10
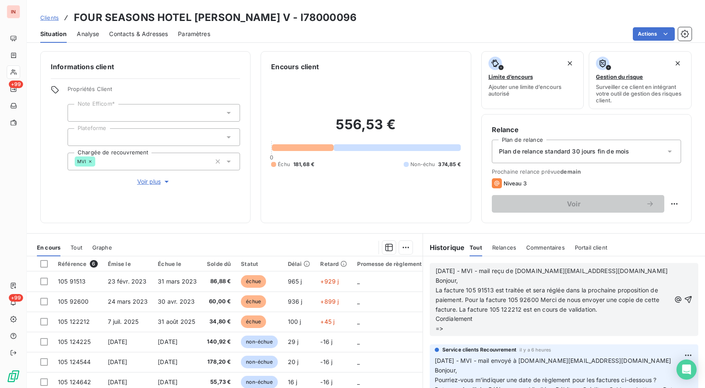
click at [465, 330] on p "=>" at bounding box center [552, 329] width 235 height 10
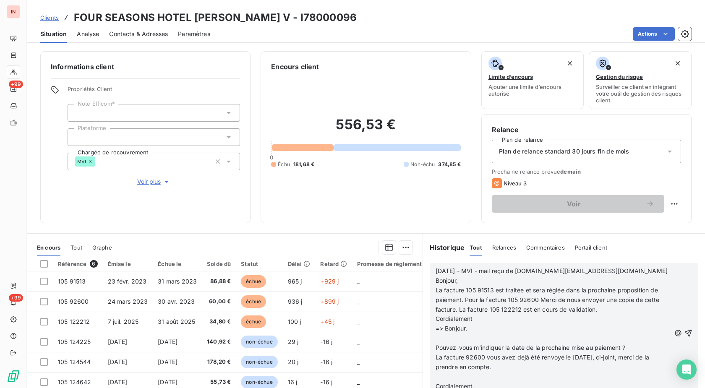
click at [455, 337] on p "﻿" at bounding box center [552, 338] width 235 height 10
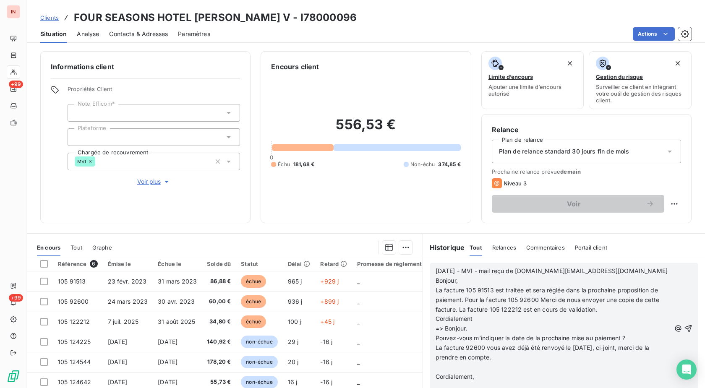
click at [448, 370] on p "﻿" at bounding box center [552, 367] width 235 height 10
click at [451, 379] on p "﻿" at bounding box center [552, 377] width 235 height 10
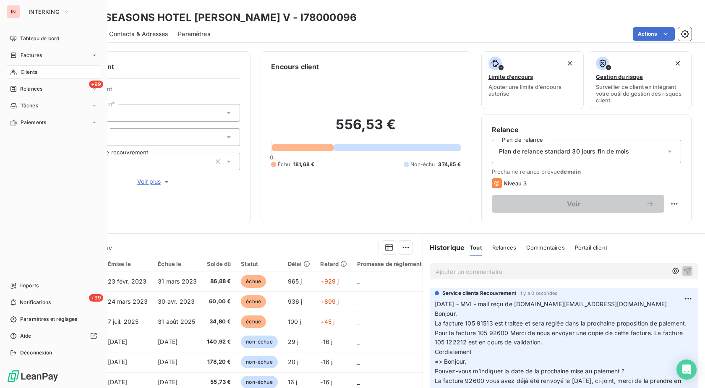
click at [16, 67] on div "Clients" at bounding box center [54, 71] width 94 height 13
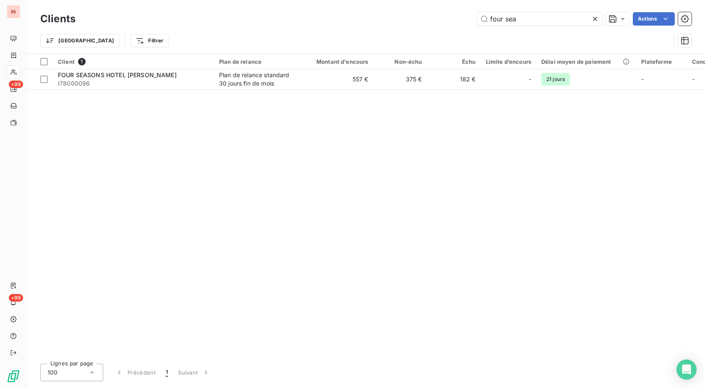
drag, startPoint x: 520, startPoint y: 18, endPoint x: 350, endPoint y: 11, distance: 169.6
click at [476, 12] on input "four sea" at bounding box center [539, 18] width 126 height 13
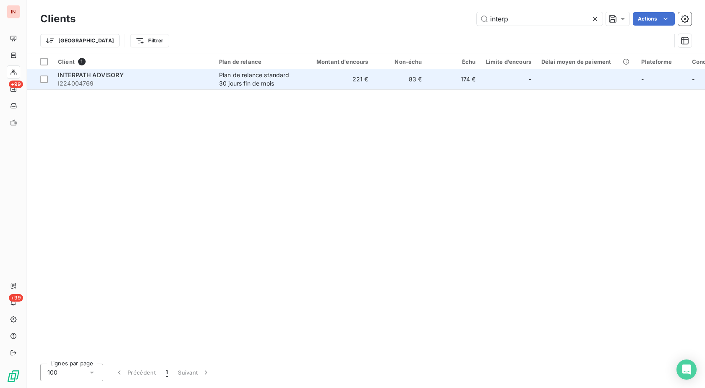
type input "interp"
click at [176, 74] on div "INTERPATH ADVISORY" at bounding box center [133, 75] width 151 height 8
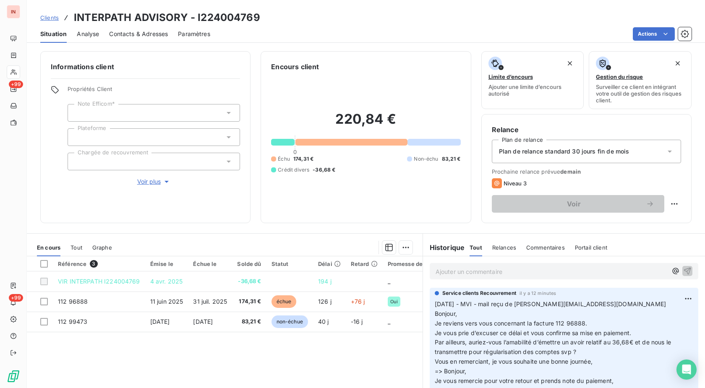
click at [469, 266] on p "Ajouter un commentaire ﻿" at bounding box center [550, 271] width 231 height 10
click at [533, 272] on p "[DATE] - MVI - mail reçu de" at bounding box center [550, 271] width 231 height 10
click at [581, 276] on p "[DATE] - MVI - mail reçu de [EMAIL_ADDRESS][DOMAIN_NAME]" at bounding box center [550, 271] width 231 height 10
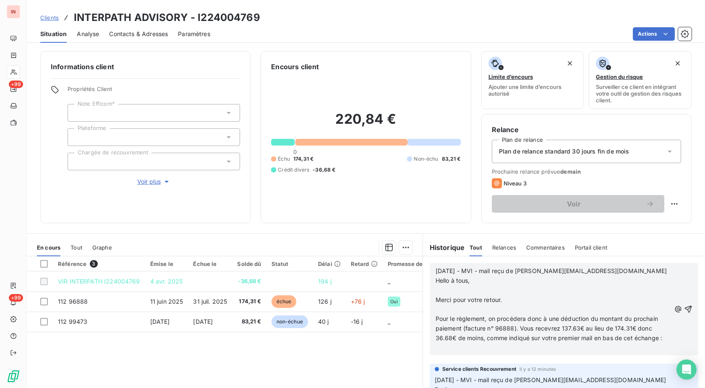
click at [454, 288] on p at bounding box center [552, 291] width 235 height 10
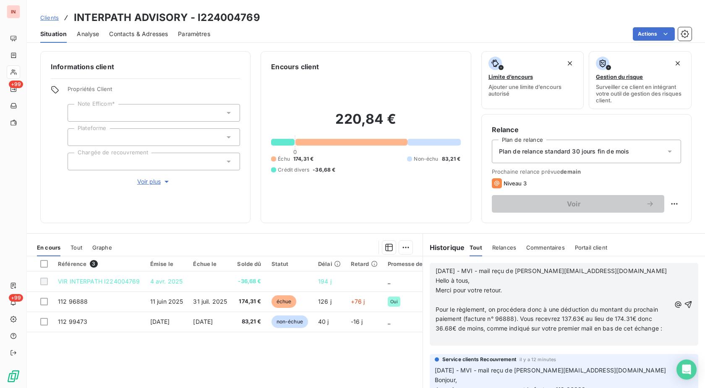
click at [454, 301] on p at bounding box center [552, 300] width 235 height 10
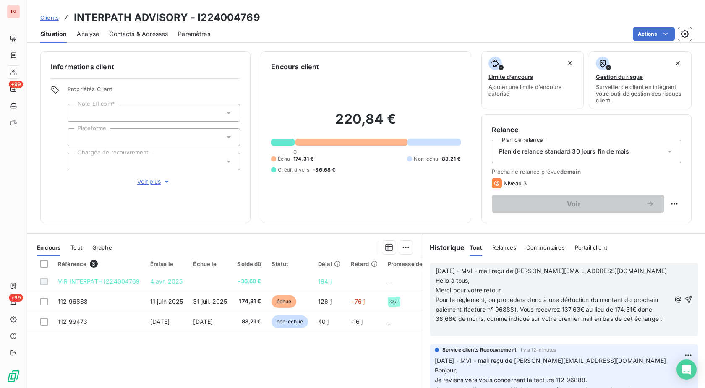
click at [446, 333] on p "﻿" at bounding box center [552, 329] width 235 height 10
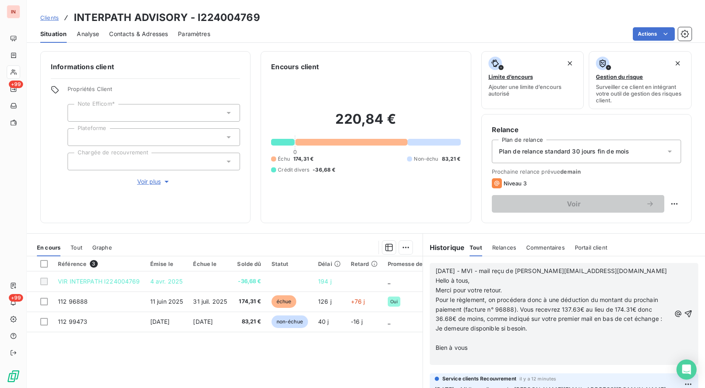
click at [441, 343] on p at bounding box center [552, 338] width 235 height 10
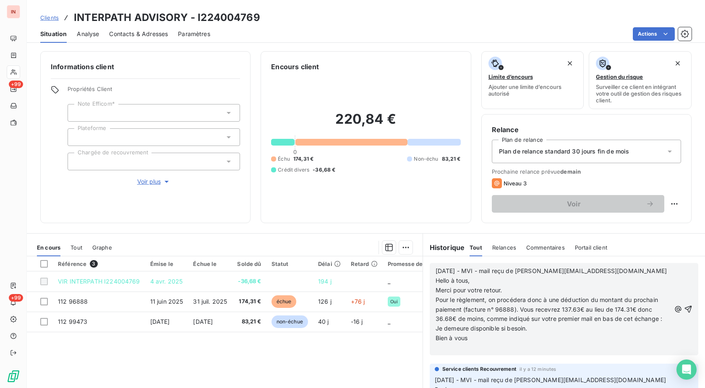
click at [442, 362] on div "[DATE] - MVI - mail reçu de [PERSON_NAME][EMAIL_ADDRESS][DOMAIN_NAME] Hello à t…" at bounding box center [564, 309] width 282 height 106
click at [443, 355] on div "[DATE] - MVI - mail reçu de [PERSON_NAME][EMAIL_ADDRESS][DOMAIN_NAME] Hello à t…" at bounding box center [563, 309] width 268 height 92
click at [444, 353] on p "﻿" at bounding box center [552, 348] width 235 height 10
